Goal: Information Seeking & Learning: Compare options

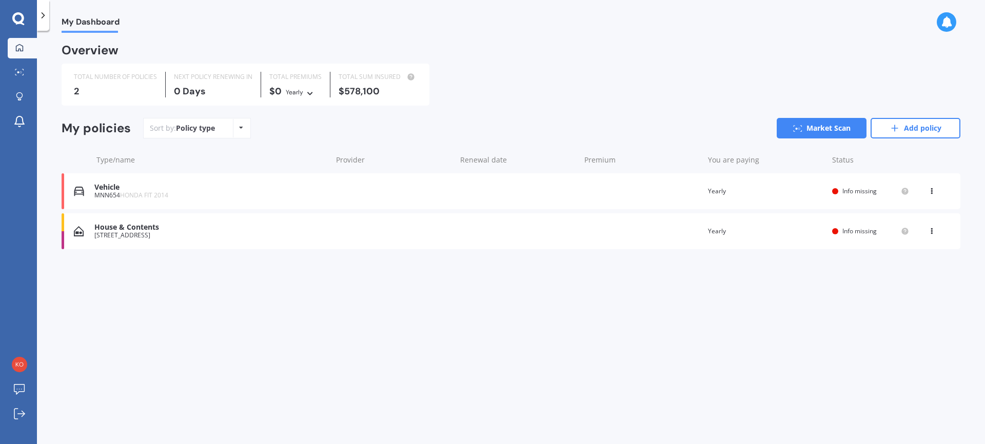
click at [112, 231] on div "House & Contents" at bounding box center [210, 227] width 232 height 9
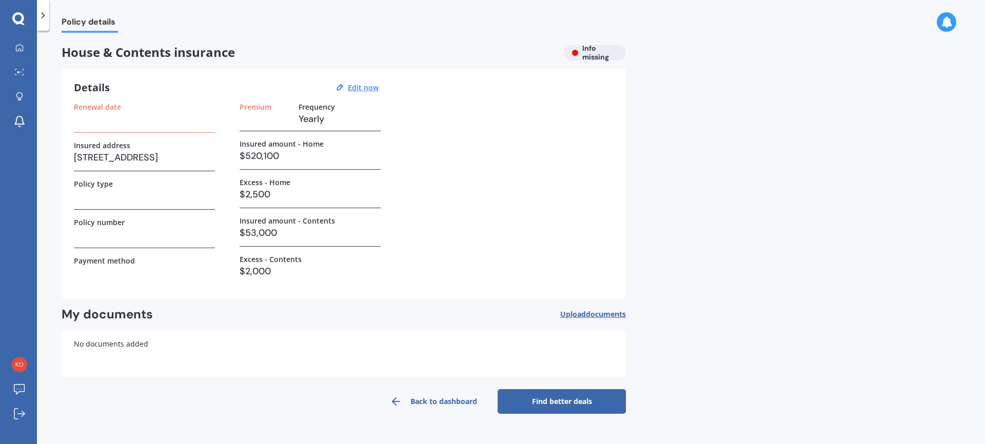
click at [104, 122] on h3 at bounding box center [144, 118] width 141 height 15
click at [107, 108] on label "Renewal date" at bounding box center [97, 107] width 47 height 9
click at [373, 87] on u "Edit now" at bounding box center [363, 88] width 31 height 10
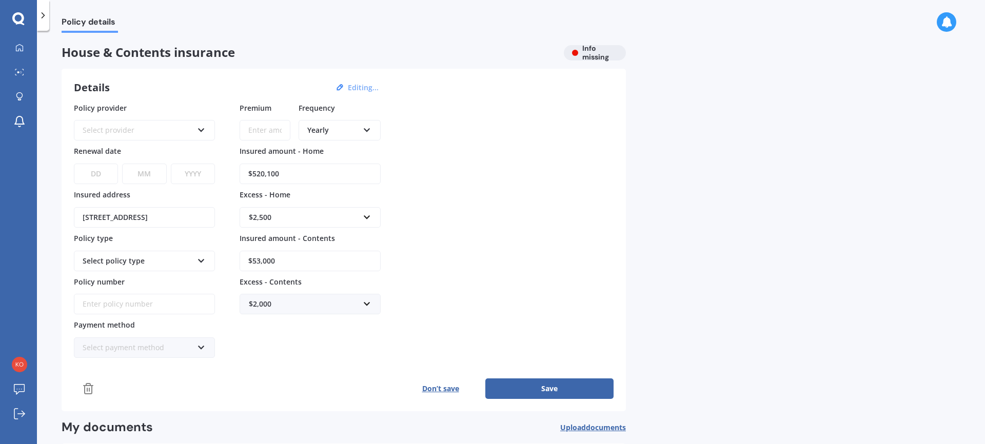
click at [201, 131] on icon at bounding box center [201, 128] width 9 height 7
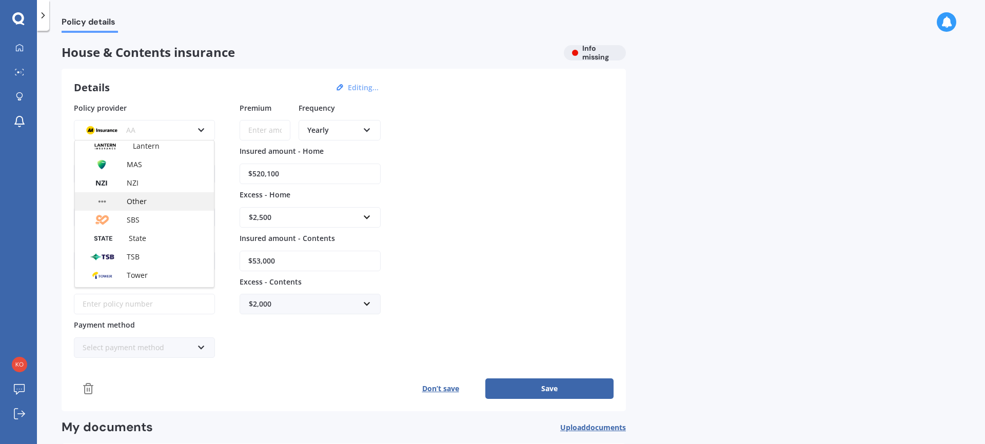
scroll to position [209, 0]
click at [153, 272] on div "Tower" at bounding box center [144, 273] width 139 height 18
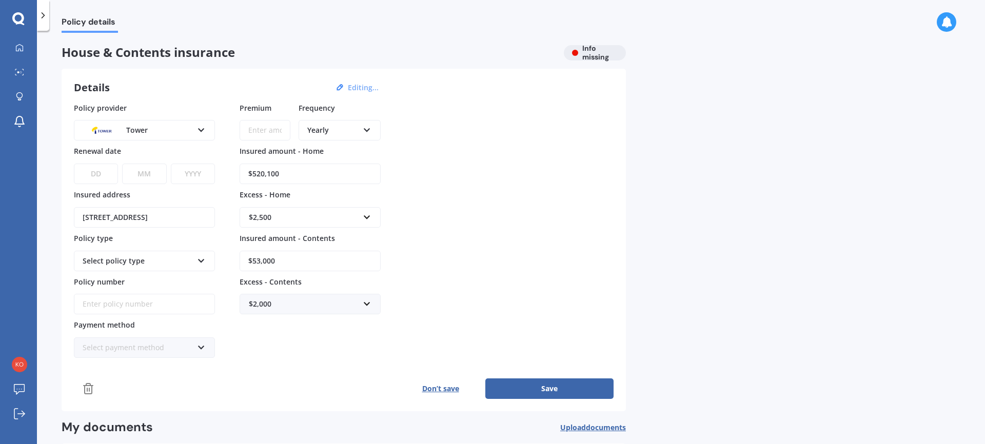
click at [110, 177] on select "DD 01 02 03 04 05 06 07 08 09 10 11 12 13 14 15 16 17 18 19 20 21 22 23 24 25 2…" at bounding box center [96, 174] width 44 height 21
select select "05"
click at [148, 173] on select "MM 01 02 03 04 05 06 07 08 09 10 11 12" at bounding box center [144, 174] width 44 height 21
select select "09"
click at [198, 171] on select "YYYY 2027 2026 2025 2024 2023 2022 2021 2020 2019 2018 2017 2016 2015 2014 2013…" at bounding box center [193, 174] width 44 height 21
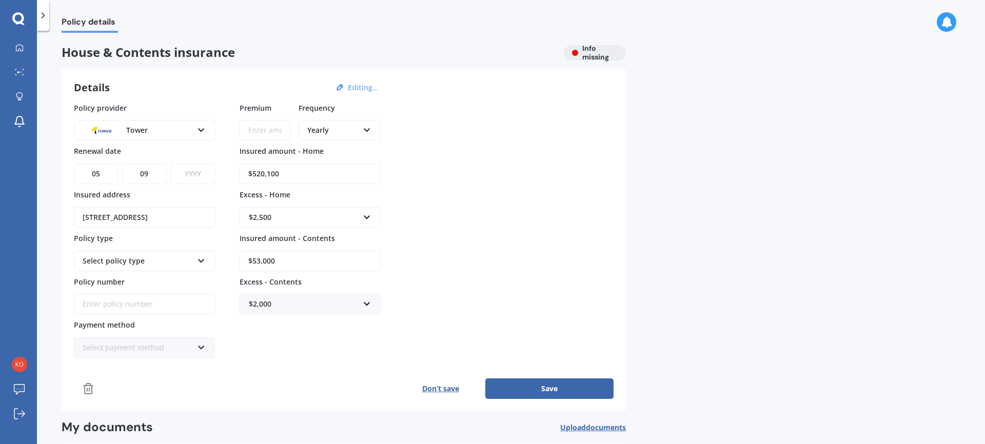
select select "2025"
click at [203, 263] on icon at bounding box center [201, 258] width 9 height 7
click at [188, 278] on div "Home and Contents - Standard" at bounding box center [144, 280] width 139 height 18
click at [201, 345] on icon at bounding box center [201, 345] width 9 height 7
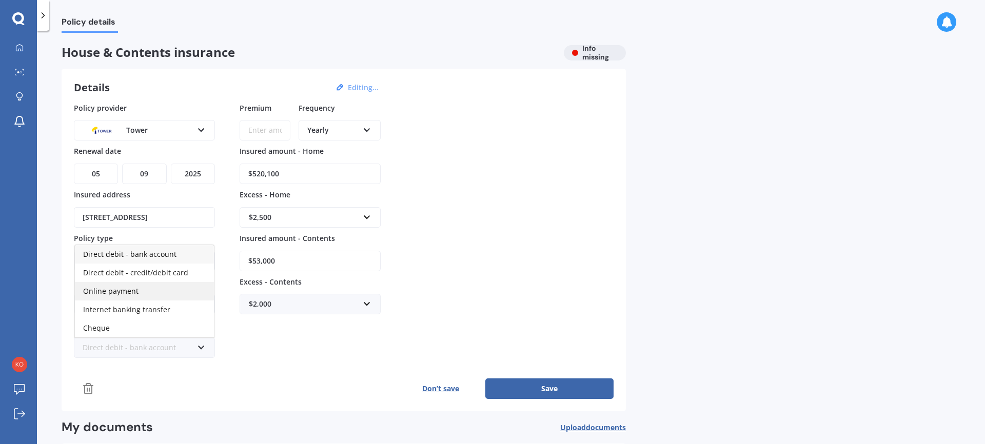
click at [131, 293] on span "Online payment" at bounding box center [110, 291] width 55 height 10
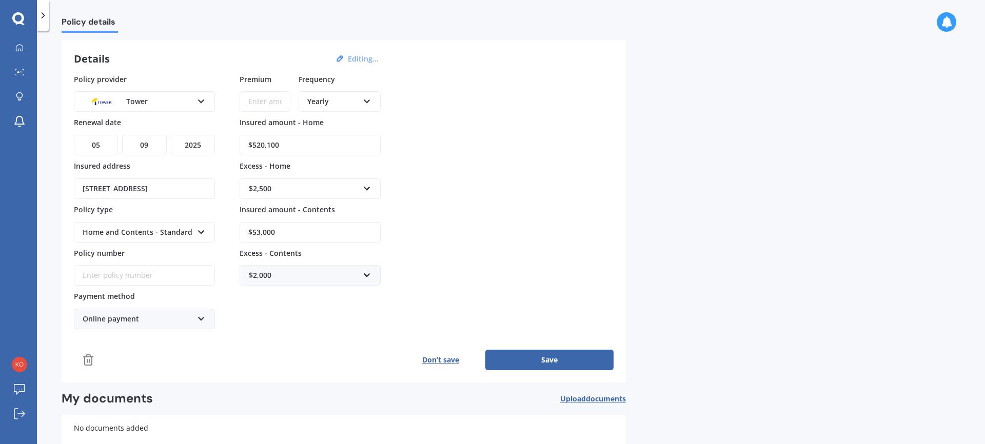
scroll to position [26, 0]
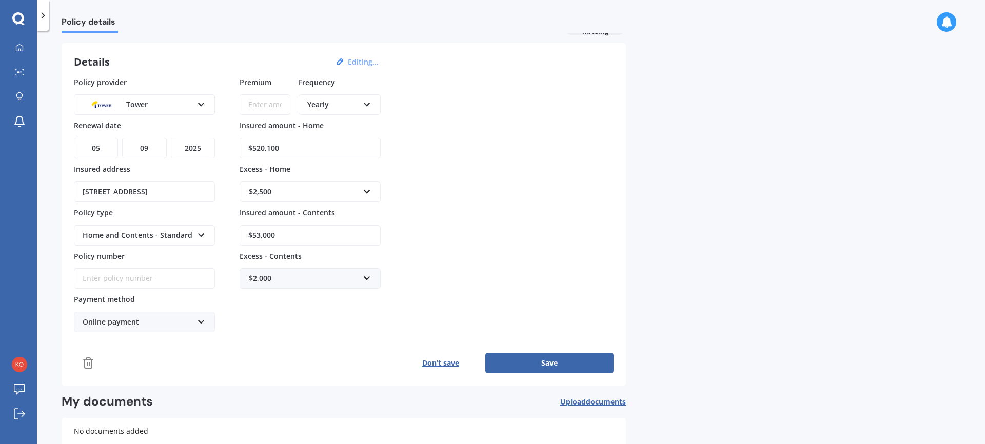
click at [519, 354] on button "Save" at bounding box center [549, 363] width 128 height 21
type input "$1,762.00"
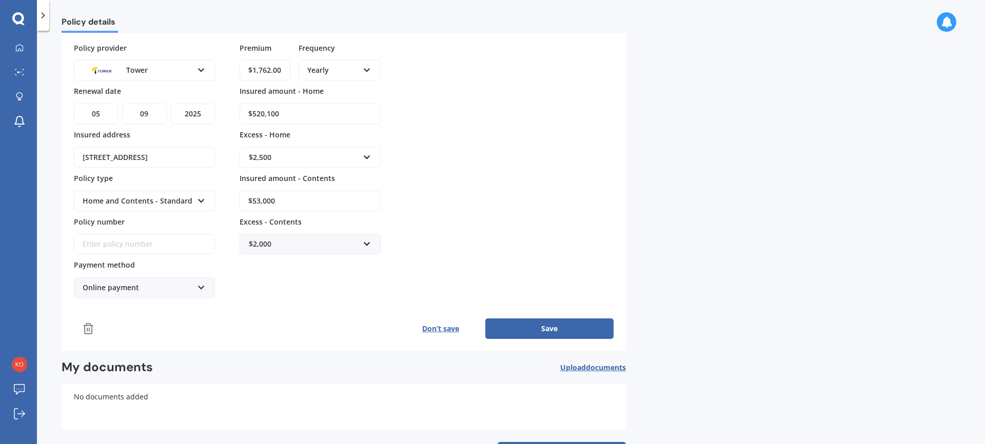
scroll to position [58, 0]
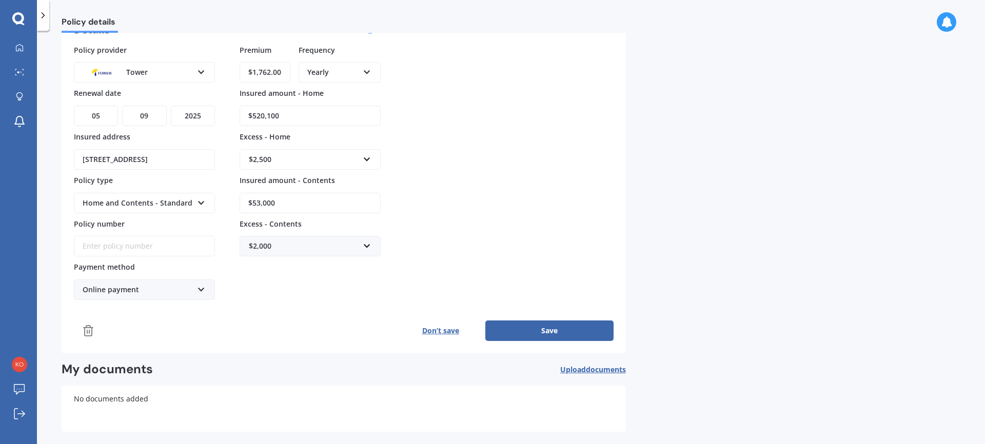
click at [266, 114] on input "$520,100" at bounding box center [309, 116] width 141 height 21
click at [271, 116] on input "$500,100" at bounding box center [309, 116] width 141 height 21
type input "$500,000"
paste input "P00003792519"
type input "P00003792519"
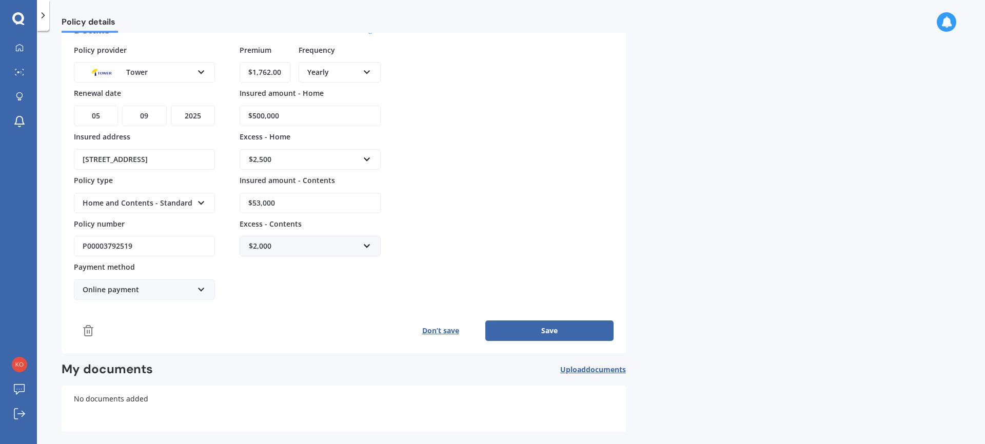
click at [536, 331] on button "Save" at bounding box center [549, 331] width 128 height 21
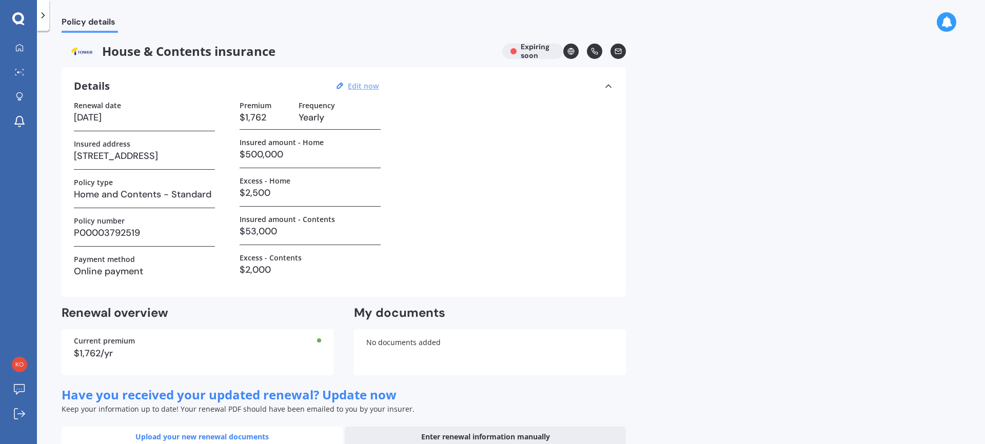
scroll to position [0, 0]
click at [357, 88] on u "Edit now" at bounding box center [363, 88] width 31 height 10
select select "05"
select select "09"
select select "2025"
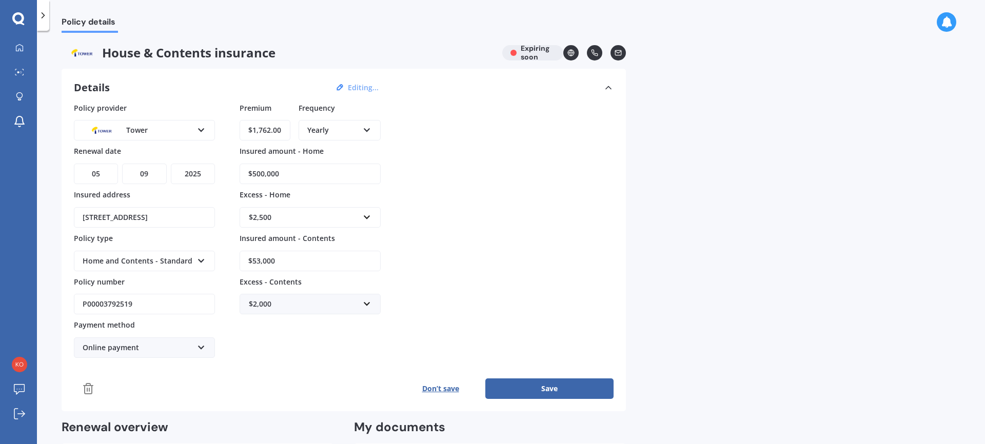
click at [260, 261] on input "$53,000" at bounding box center [309, 261] width 141 height 21
type input "$50,000"
click at [277, 127] on input "$1,762.00" at bounding box center [264, 130] width 51 height 21
type input "$1.00"
type input "$2,180.00"
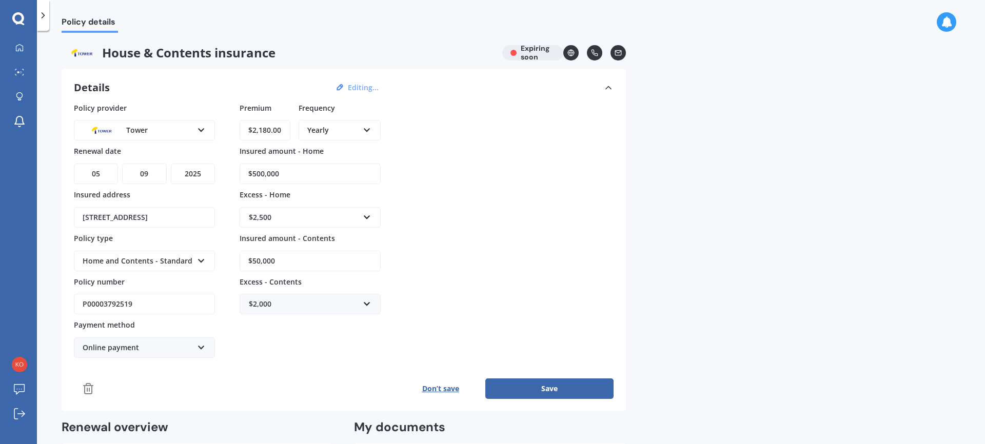
click at [554, 389] on button "Save" at bounding box center [549, 388] width 128 height 21
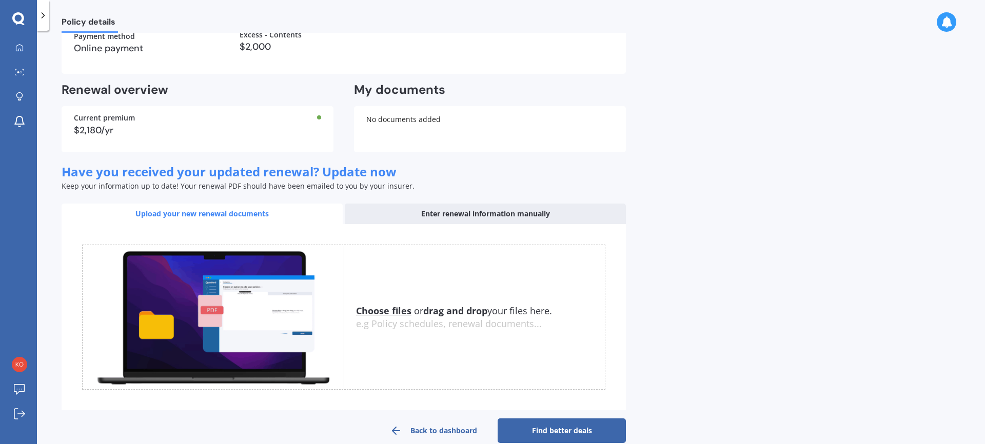
scroll to position [242, 0]
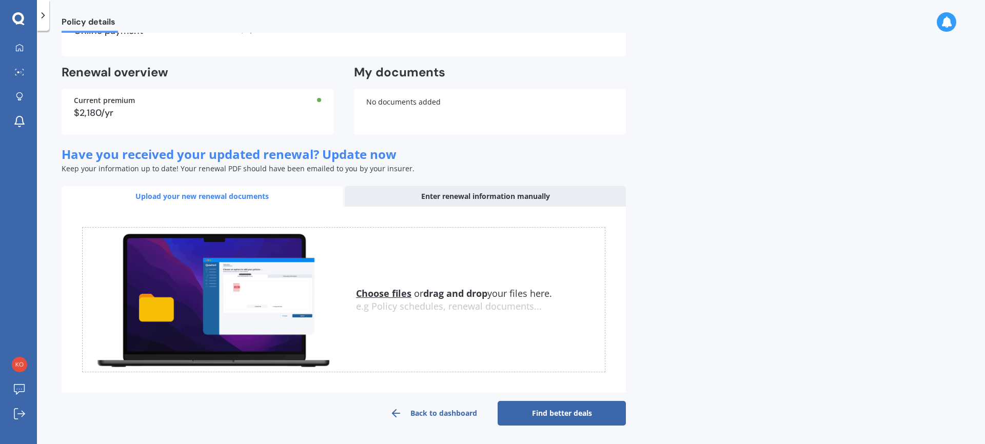
click at [551, 415] on link "Find better deals" at bounding box center [561, 413] width 128 height 25
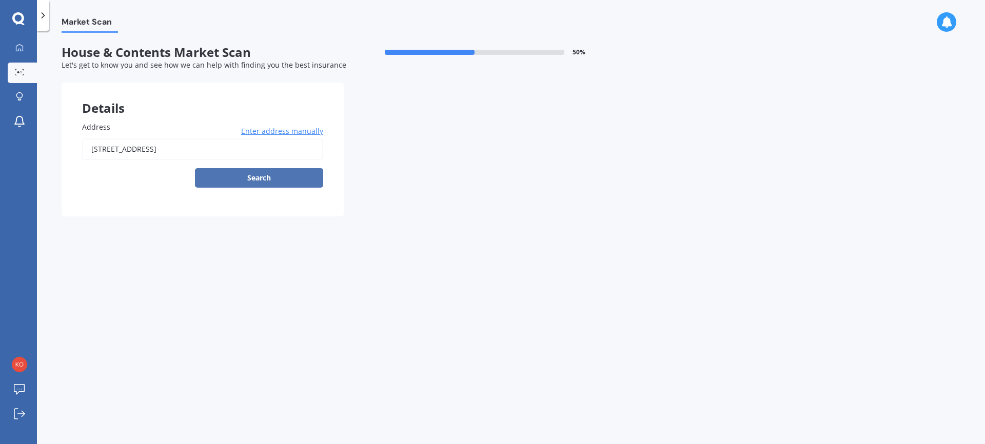
click at [261, 173] on button "Search" at bounding box center [259, 177] width 128 height 19
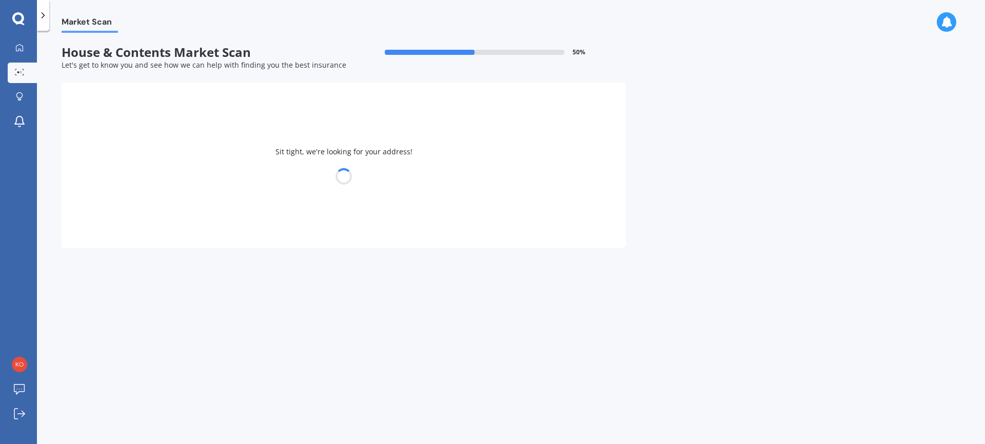
type input "[STREET_ADDRESS]"
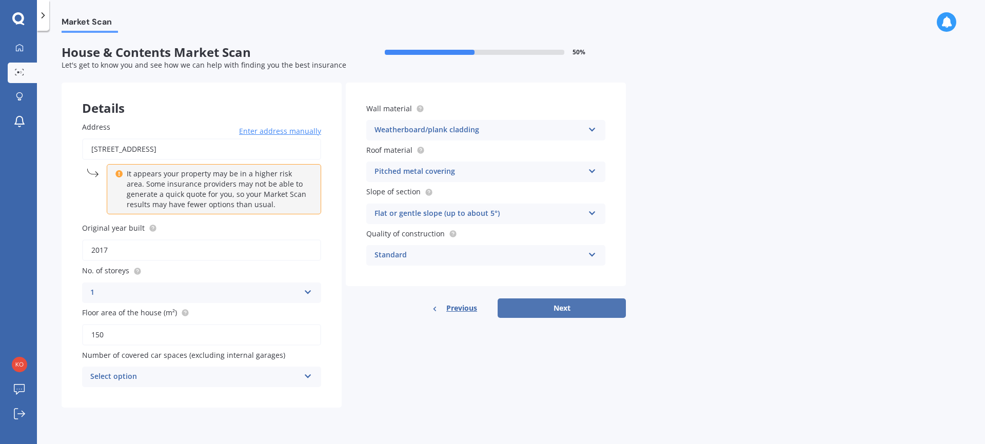
click at [566, 310] on button "Next" at bounding box center [561, 307] width 128 height 19
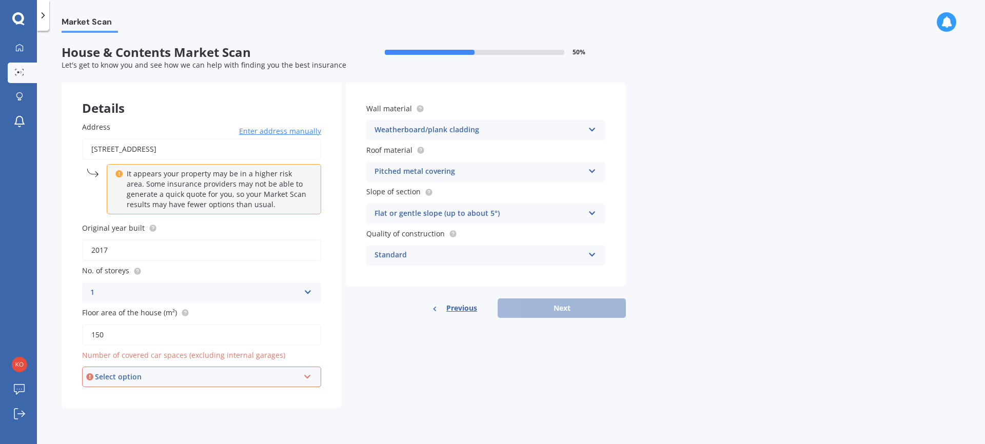
click at [311, 377] on icon at bounding box center [307, 374] width 9 height 7
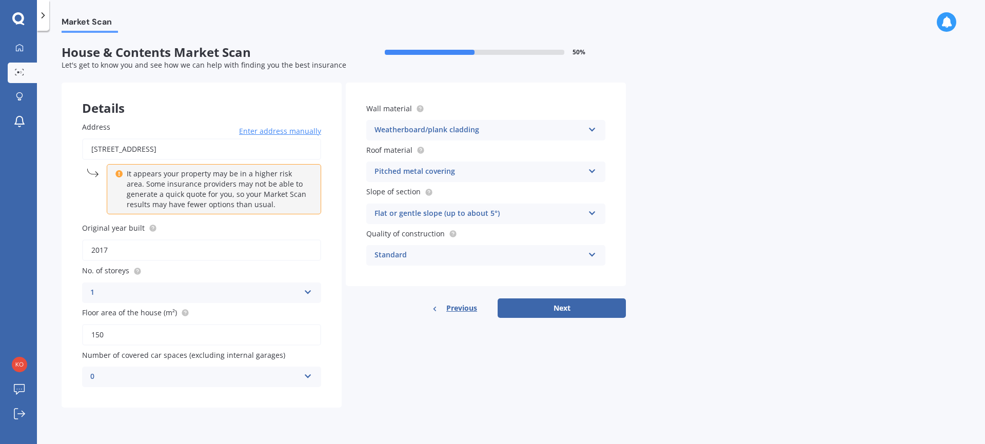
click at [364, 403] on div "Details Address [STREET_ADDRESS] Enter address manually It appears your propert…" at bounding box center [344, 245] width 564 height 325
click at [570, 309] on button "Next" at bounding box center [561, 307] width 128 height 19
select select "18"
select select "07"
select select "1969"
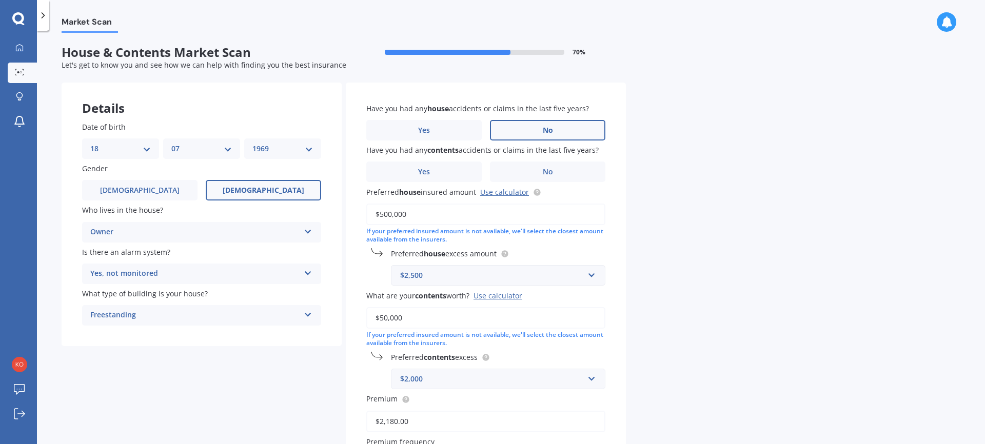
click at [554, 126] on label "No" at bounding box center [547, 130] width 115 height 21
click at [0, 0] on input "No" at bounding box center [0, 0] width 0 height 0
click at [563, 170] on label "No" at bounding box center [547, 172] width 115 height 21
click at [0, 0] on input "No" at bounding box center [0, 0] width 0 height 0
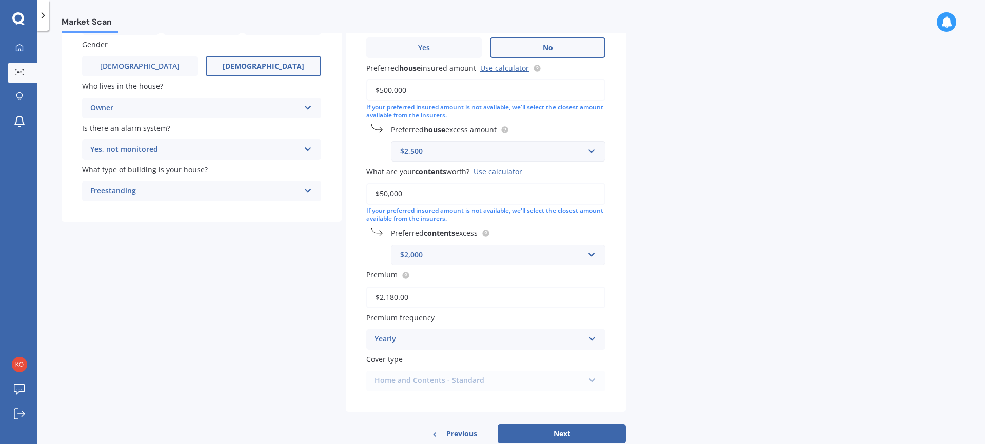
scroll to position [150, 0]
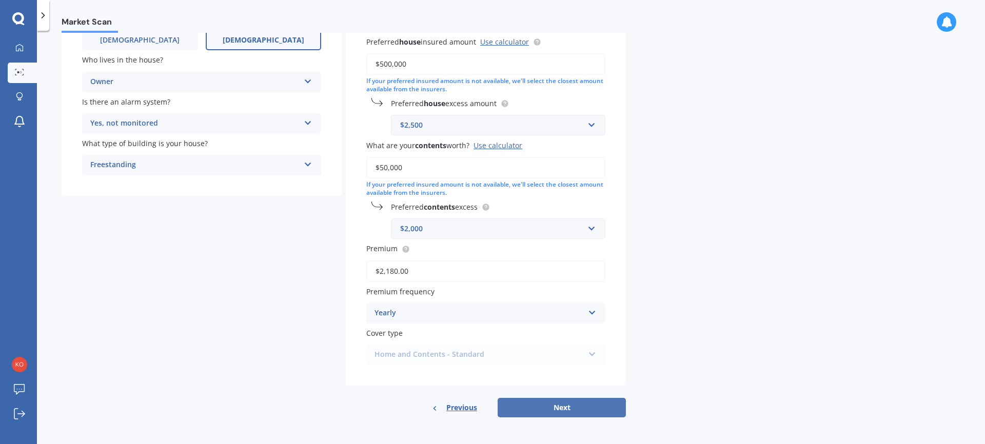
click at [559, 407] on button "Next" at bounding box center [561, 407] width 128 height 19
select select "18"
select select "07"
select select "1969"
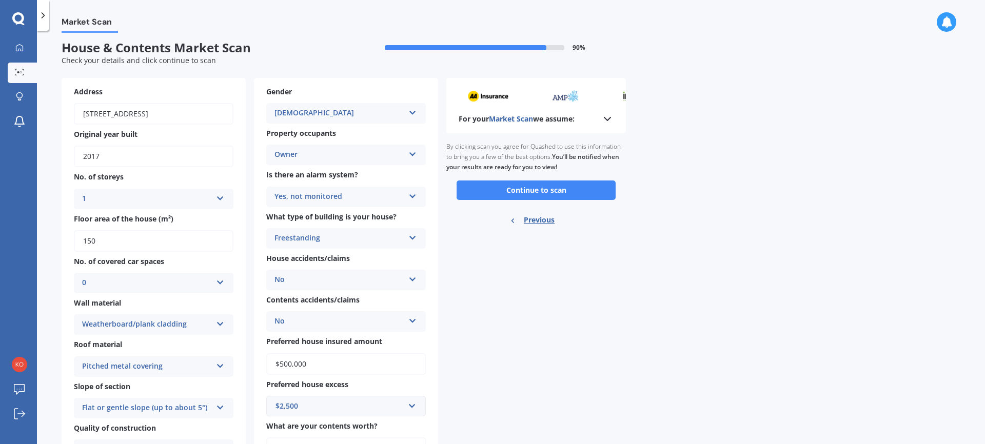
scroll to position [0, 0]
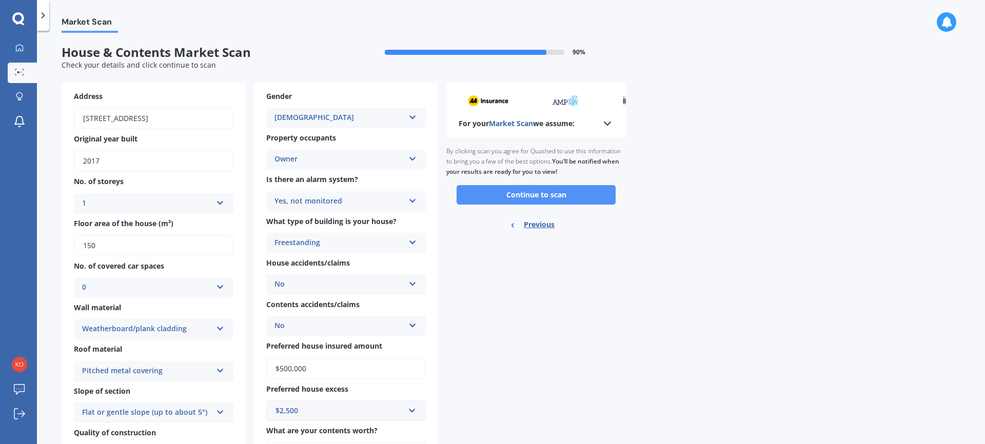
click at [524, 198] on button "Continue to scan" at bounding box center [535, 194] width 159 height 19
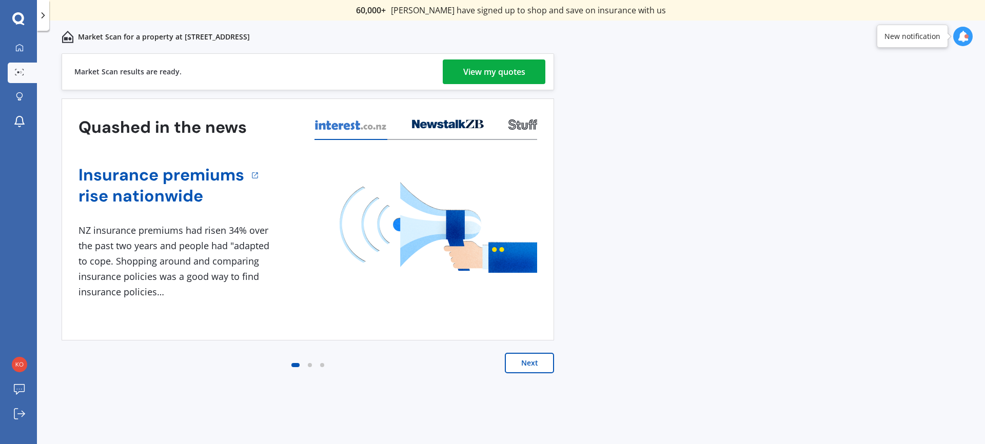
click at [515, 75] on div "View my quotes" at bounding box center [494, 71] width 62 height 25
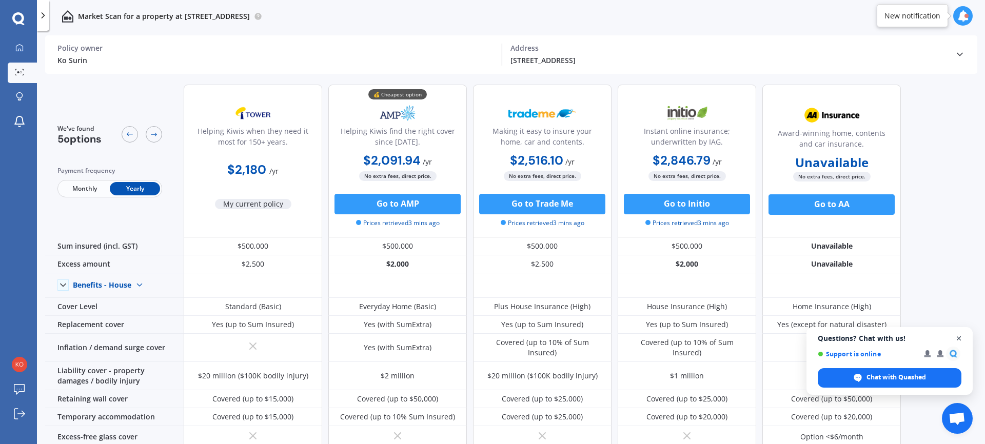
click at [959, 337] on span "Open chat" at bounding box center [958, 338] width 13 height 13
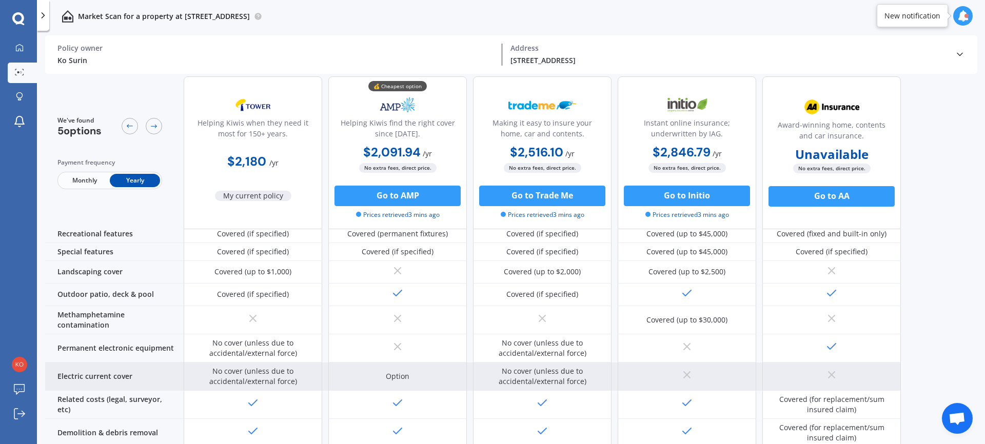
scroll to position [272, 0]
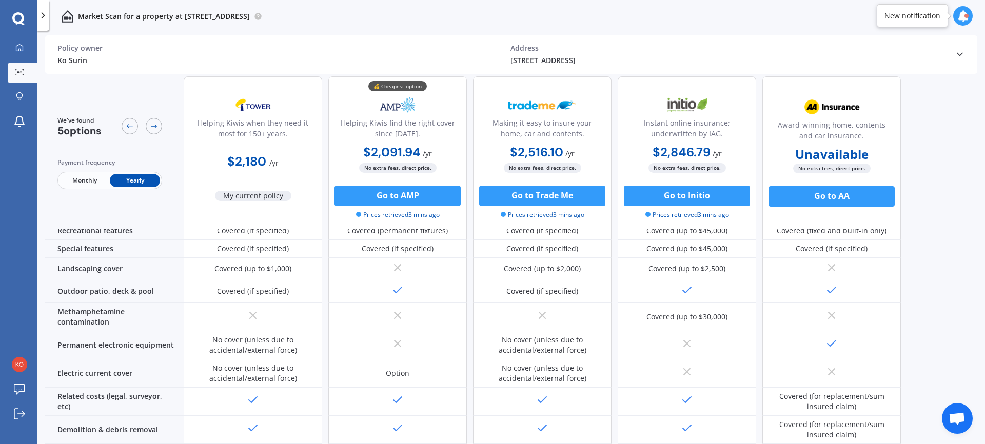
click at [960, 51] on icon at bounding box center [959, 54] width 10 height 10
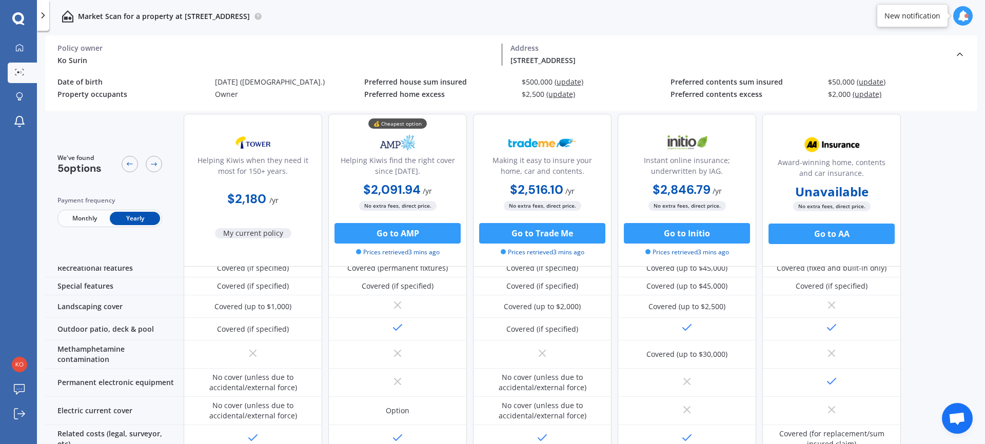
drag, startPoint x: 959, startPoint y: 52, endPoint x: 960, endPoint y: 47, distance: 5.2
click at [959, 49] on div "Ko Surin Policy owner [STREET_ADDRESS] Address" at bounding box center [510, 54] width 907 height 38
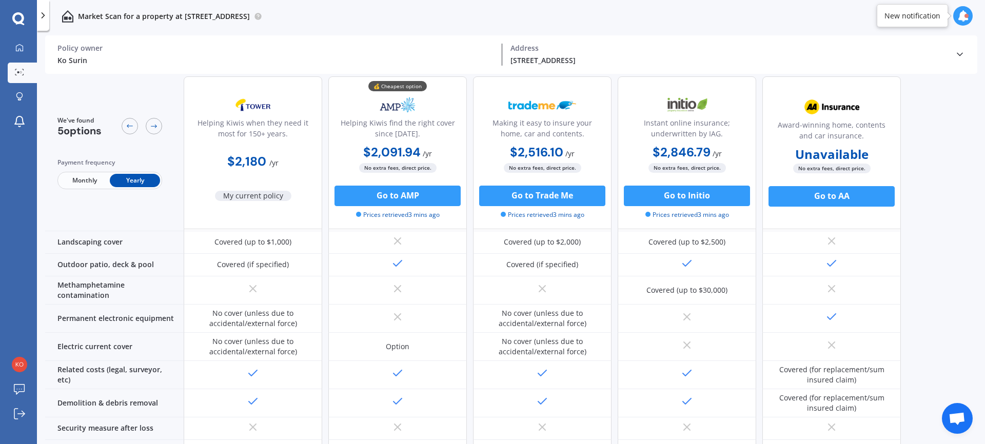
scroll to position [319, 0]
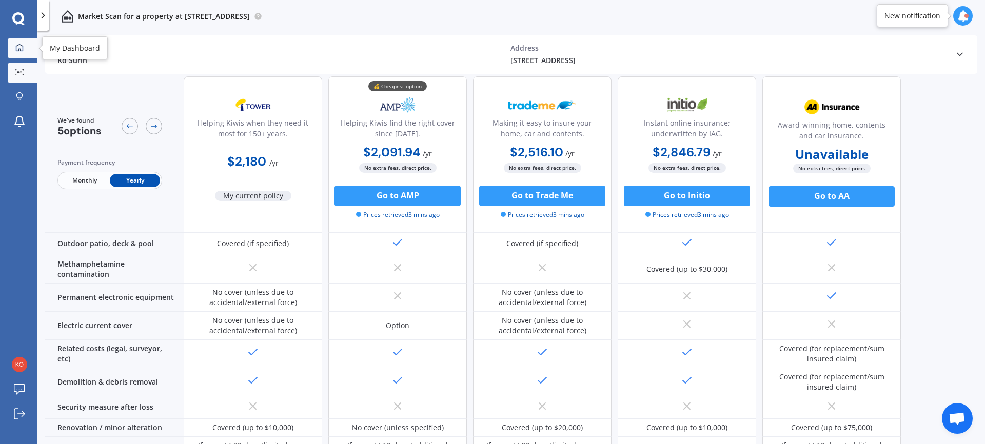
click at [22, 51] on icon at bounding box center [19, 48] width 8 height 8
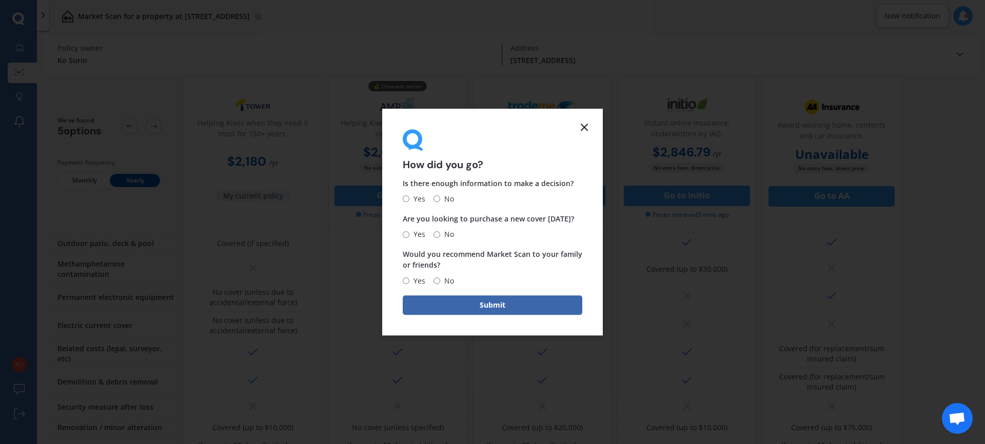
click at [583, 126] on line at bounding box center [584, 127] width 6 height 6
